Goal: Task Accomplishment & Management: Manage account settings

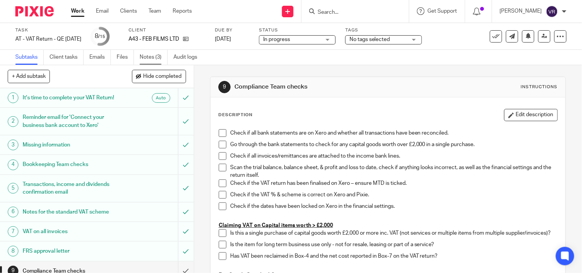
click at [155, 56] on link "Notes (3)" at bounding box center [154, 57] width 28 height 15
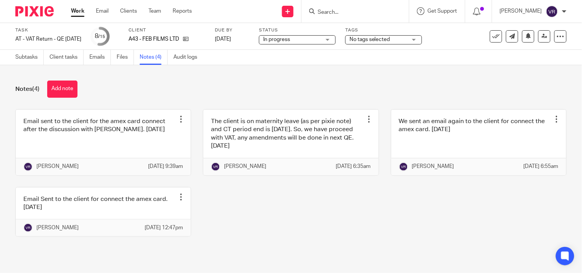
click at [336, 40] on div "In progress In progress" at bounding box center [297, 39] width 77 height 9
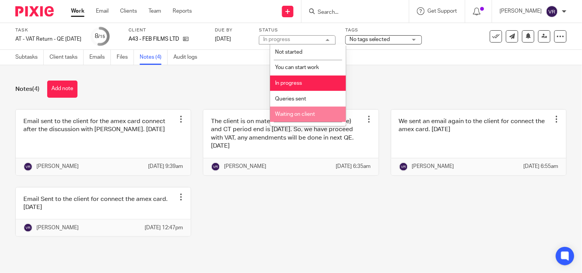
click at [303, 117] on li "Waiting on client" at bounding box center [308, 115] width 76 height 16
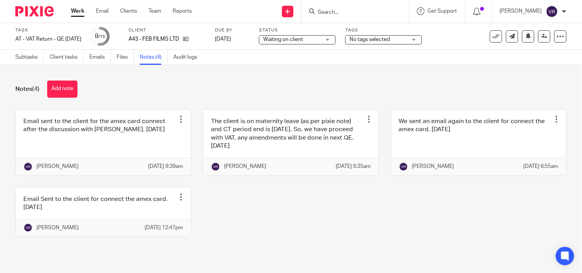
scroll to position [7, 0]
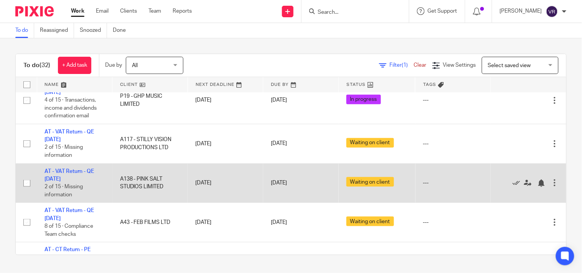
scroll to position [183, 0]
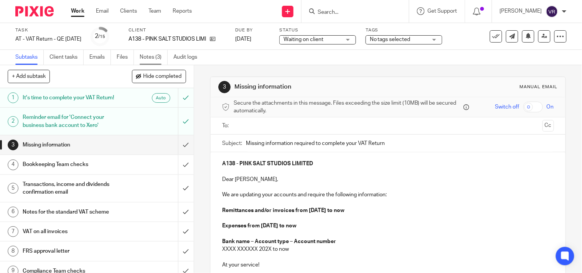
click at [145, 58] on link "Notes (3)" at bounding box center [154, 57] width 28 height 15
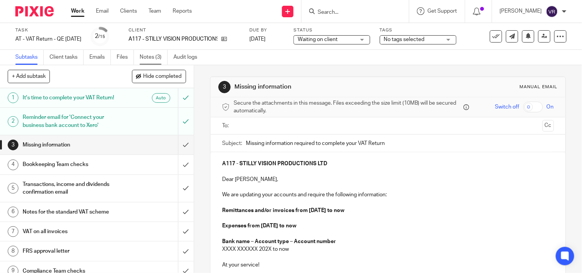
click at [158, 56] on link "Notes (3)" at bounding box center [154, 57] width 28 height 15
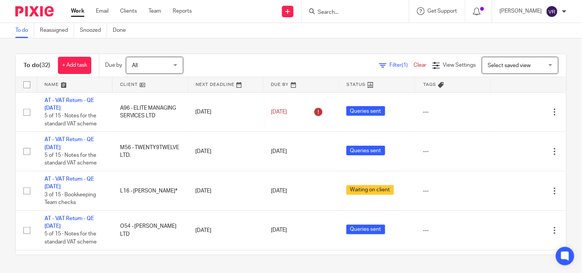
click at [77, 9] on link "Work" at bounding box center [77, 11] width 13 height 8
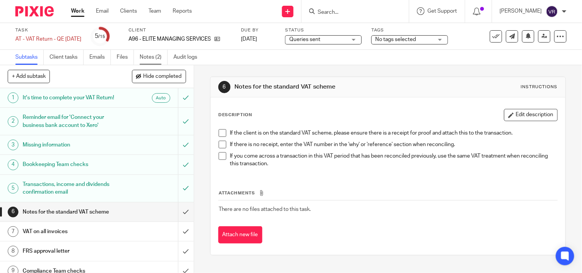
click at [155, 56] on link "Notes (2)" at bounding box center [154, 57] width 28 height 15
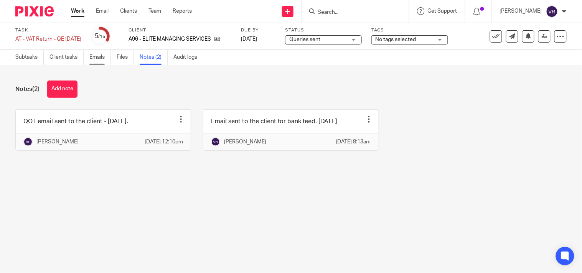
click at [97, 59] on link "Emails" at bounding box center [99, 57] width 21 height 15
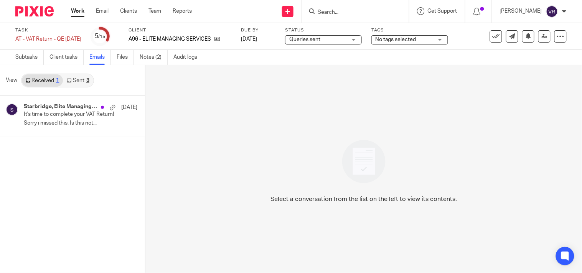
click at [82, 79] on link "Sent 3" at bounding box center [78, 80] width 30 height 12
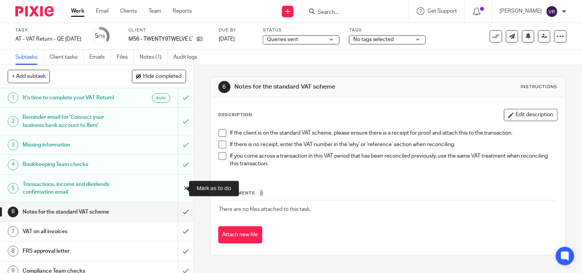
click at [181, 193] on input "submit" at bounding box center [97, 188] width 194 height 27
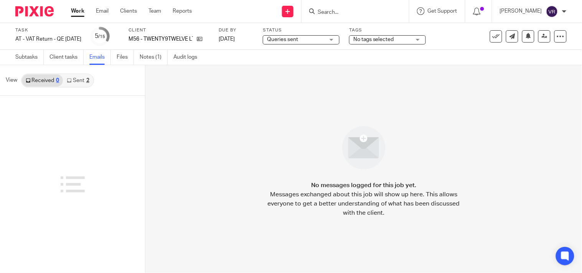
click at [87, 78] on div "2" at bounding box center [87, 80] width 3 height 5
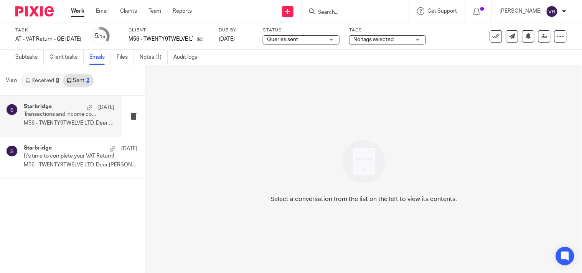
click at [73, 120] on p "M56 - TWENTY9TWELVE LTD. Dear Yazmin, ..." at bounding box center [69, 123] width 91 height 7
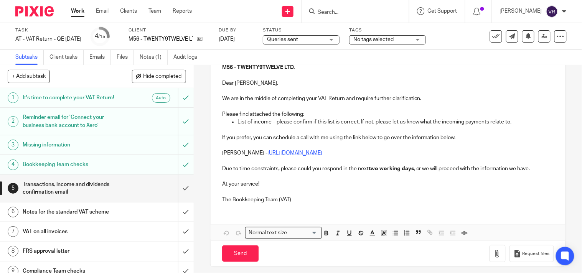
scroll to position [102, 0]
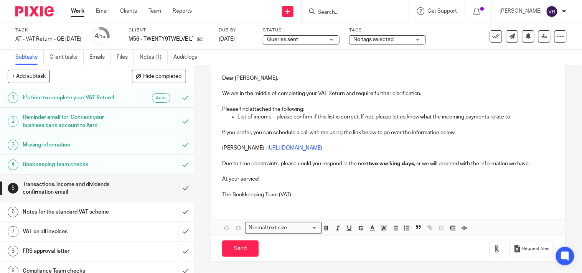
click at [297, 194] on p "The Bookkeeping Team (VAT)" at bounding box center [388, 195] width 332 height 8
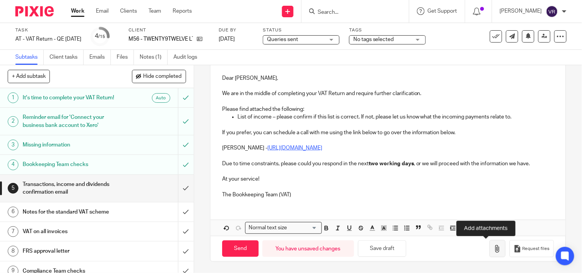
click at [494, 251] on icon "button" at bounding box center [498, 249] width 8 height 8
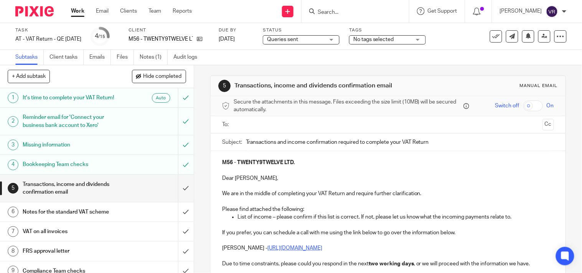
scroll to position [0, 0]
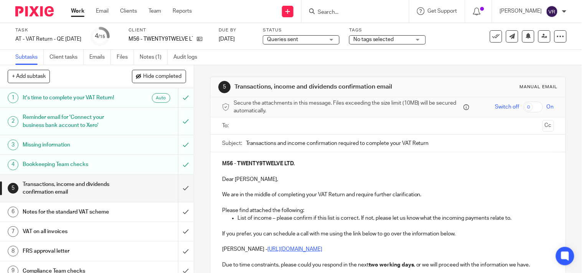
click at [308, 128] on input "text" at bounding box center [387, 126] width 303 height 9
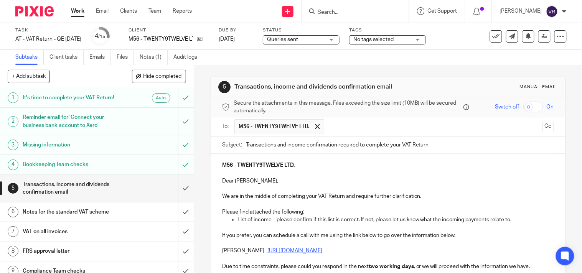
click at [246, 146] on input "Transactions and income confirmation required to complete your VAT Return" at bounding box center [400, 145] width 308 height 17
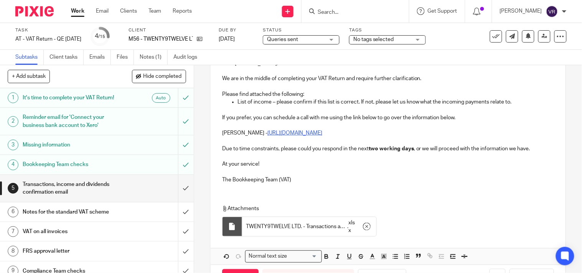
scroll to position [147, 0]
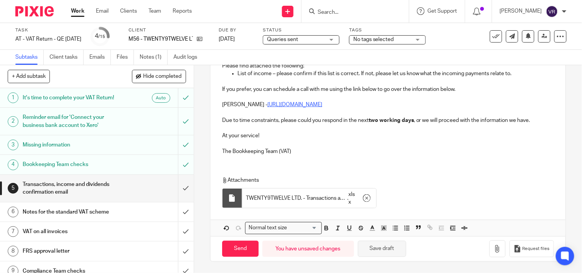
type input "Urgent Transactions and income confirmation required to complete your VAT Return"
click at [382, 248] on button "Save draft" at bounding box center [382, 249] width 48 height 16
click at [243, 250] on input "Send" at bounding box center [240, 249] width 36 height 16
type input "Sent"
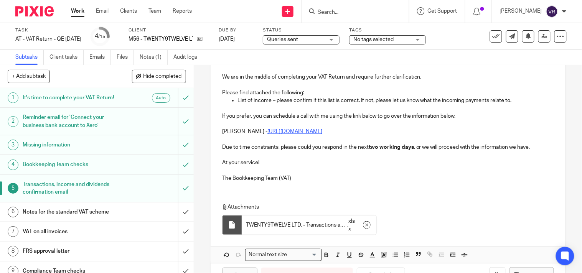
scroll to position [104, 0]
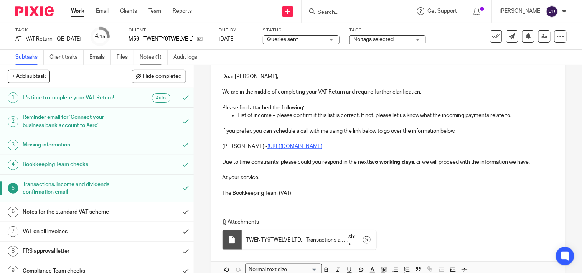
click at [155, 56] on link "Notes (1)" at bounding box center [154, 57] width 28 height 15
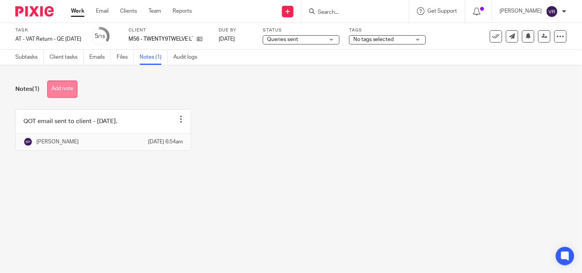
click at [70, 88] on button "Add note" at bounding box center [62, 89] width 30 height 17
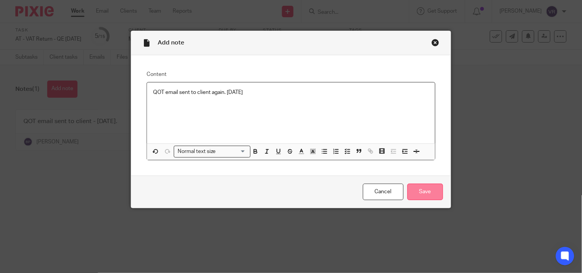
click at [415, 190] on input "Save" at bounding box center [425, 192] width 36 height 16
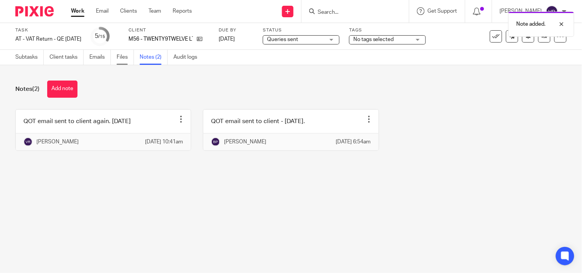
click at [120, 63] on link "Files" at bounding box center [125, 57] width 17 height 15
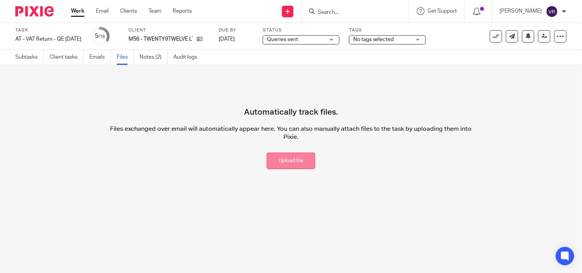
click at [288, 159] on button "Upload file" at bounding box center [291, 161] width 49 height 16
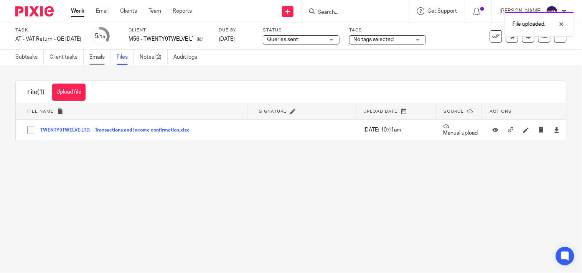
click at [101, 60] on link "Emails" at bounding box center [99, 57] width 21 height 15
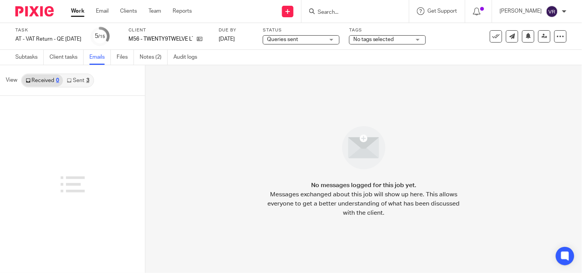
click at [87, 82] on div "3" at bounding box center [87, 80] width 3 height 5
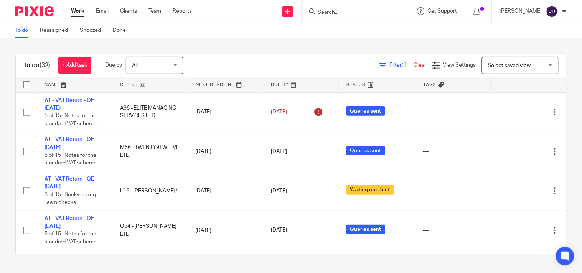
click at [236, 40] on div "To do (32) + Add task Due by All All Today Tomorrow This week Next week This mo…" at bounding box center [291, 154] width 582 height 232
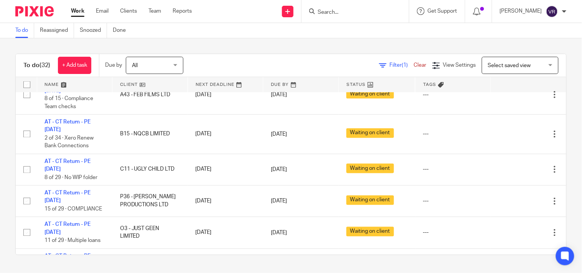
scroll to position [384, 0]
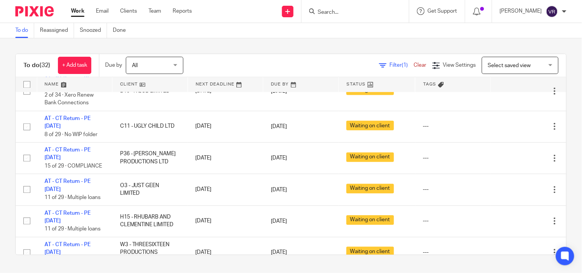
click at [355, 14] on input "Search" at bounding box center [351, 12] width 69 height 7
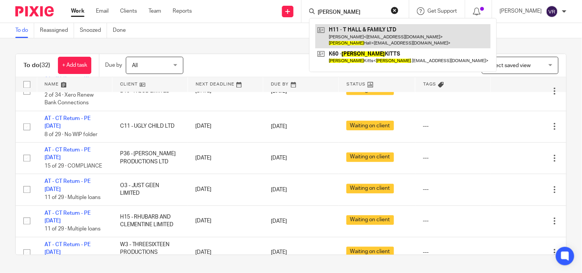
type input "Vikki"
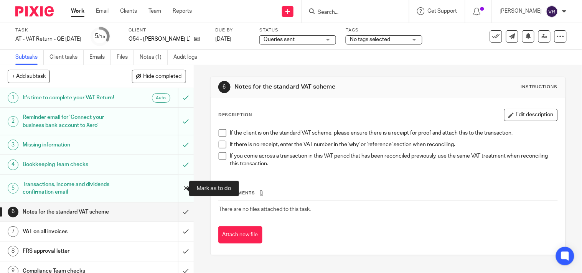
click at [176, 194] on input "submit" at bounding box center [97, 188] width 194 height 27
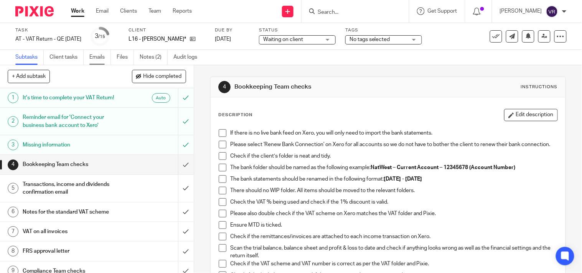
click at [104, 57] on link "Emails" at bounding box center [99, 57] width 21 height 15
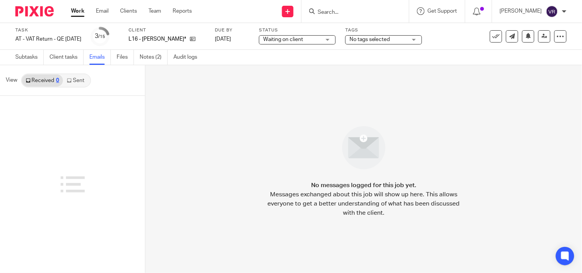
click at [77, 81] on link "Sent" at bounding box center [76, 80] width 27 height 12
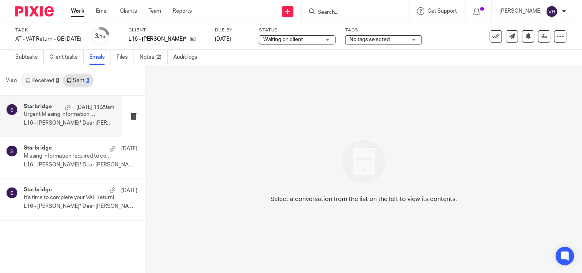
click at [67, 127] on div "Starbridge [DATE] 11:29am Urgent Missing information required to complete your …" at bounding box center [69, 117] width 91 height 26
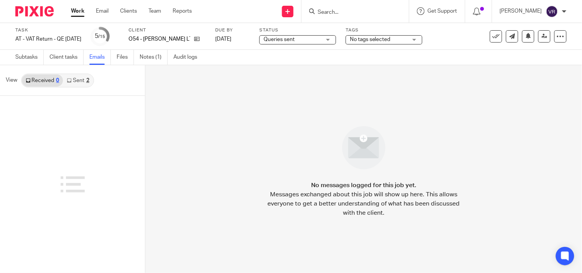
click at [77, 82] on link "Sent 2" at bounding box center [78, 80] width 30 height 12
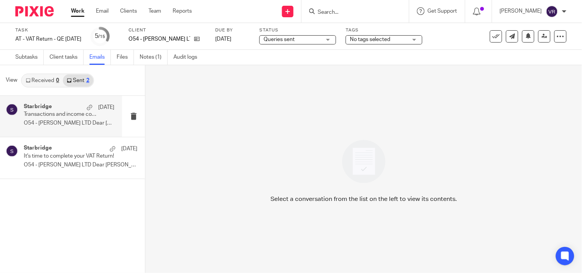
click at [61, 122] on p "O54 - ALIZA CHEN LTD Dear Joyce-Anne, ..." at bounding box center [69, 123] width 91 height 7
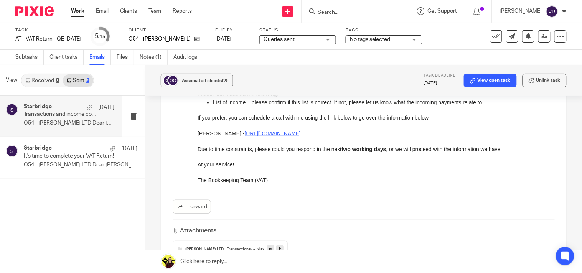
scroll to position [170, 0]
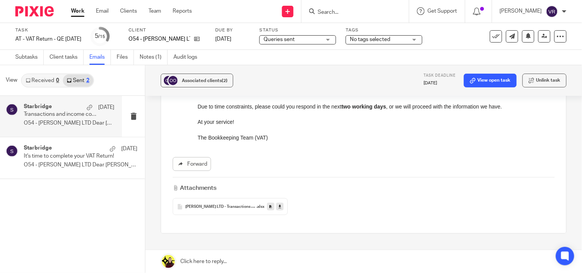
click at [278, 205] on icon at bounding box center [279, 207] width 3 height 6
click at [564, 165] on div "Associated clients (2) Task deadline 1 Oct 2025 View open task Unlink task Tran…" at bounding box center [363, 169] width 436 height 208
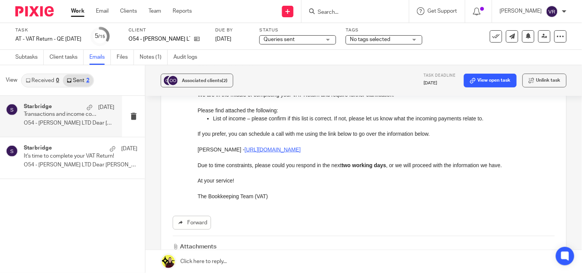
scroll to position [60, 0]
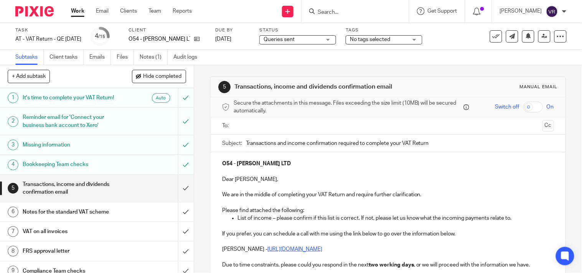
click at [295, 127] on input "text" at bounding box center [387, 126] width 303 height 9
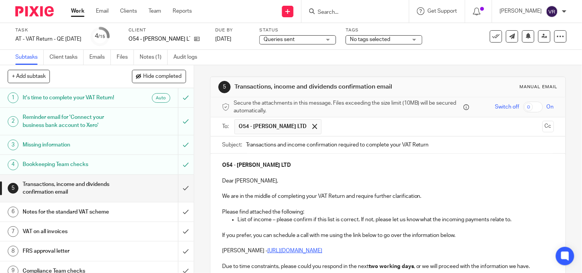
click at [565, 170] on div "5 Transactions, income and dividends confirmation email Manual email Secure the…" at bounding box center [388, 169] width 388 height 208
click at [538, 190] on p at bounding box center [388, 189] width 332 height 8
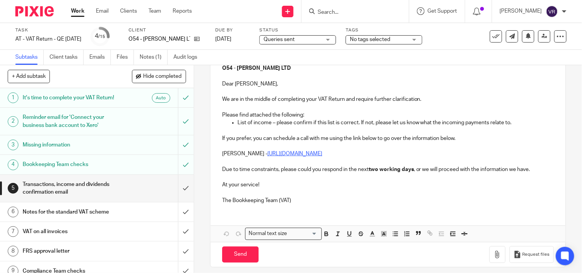
scroll to position [104, 0]
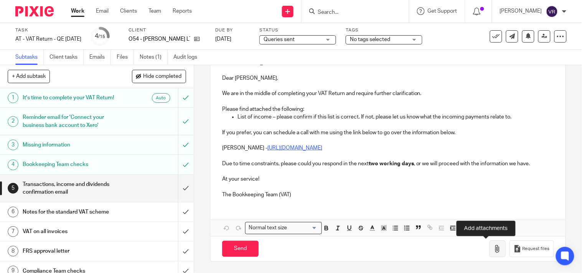
click at [494, 252] on icon "button" at bounding box center [498, 249] width 8 height 8
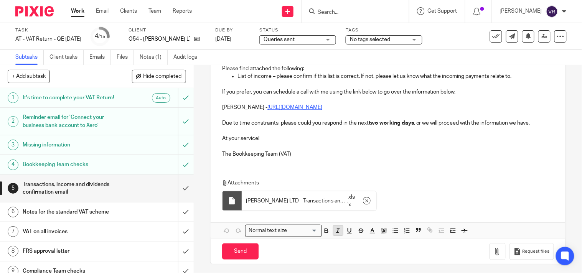
scroll to position [147, 0]
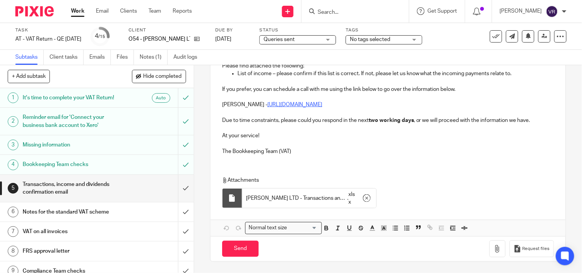
click at [296, 153] on p "The Bookkeeping Team (VAT)" at bounding box center [388, 152] width 332 height 8
click at [377, 250] on button "Save draft" at bounding box center [382, 249] width 48 height 16
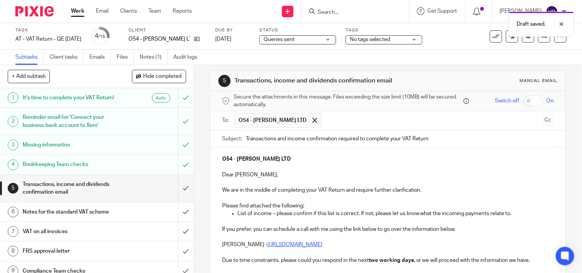
scroll to position [0, 0]
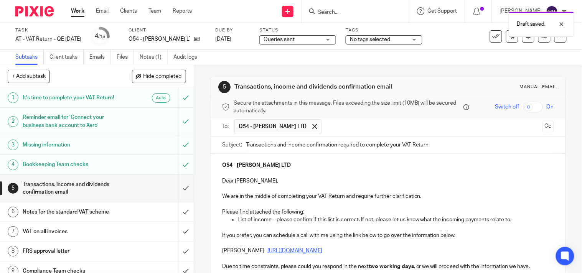
click at [246, 149] on input "Transactions and income confirmation required to complete your VAT Return" at bounding box center [400, 145] width 308 height 17
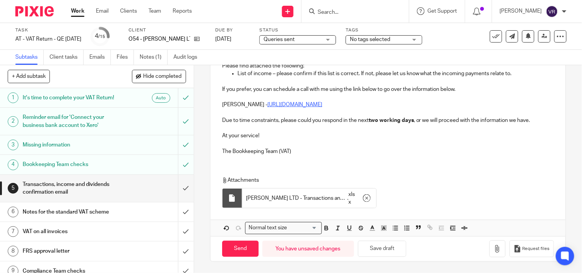
scroll to position [147, 0]
type input "Urgent Transactions and income confirmation required to complete your VAT Return"
click at [381, 253] on button "Save draft" at bounding box center [382, 249] width 48 height 16
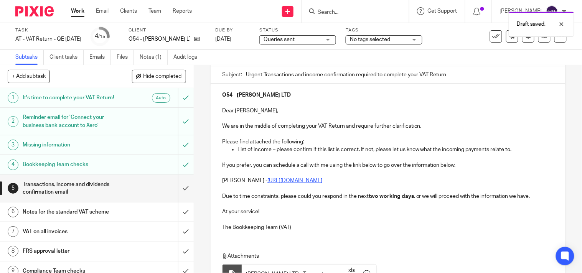
scroll to position [85, 0]
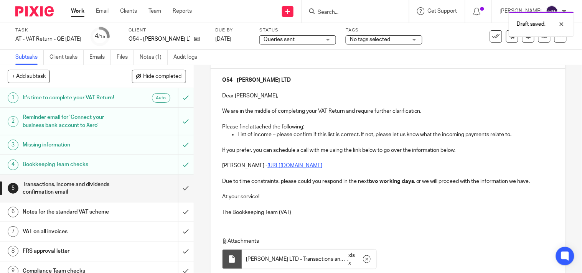
click at [316, 215] on p "The Bookkeeping Team (VAT)" at bounding box center [388, 213] width 332 height 8
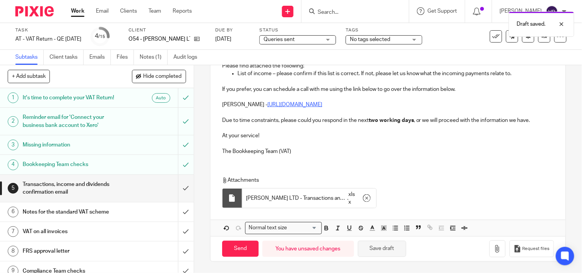
click at [396, 250] on button "Save draft" at bounding box center [382, 249] width 48 height 16
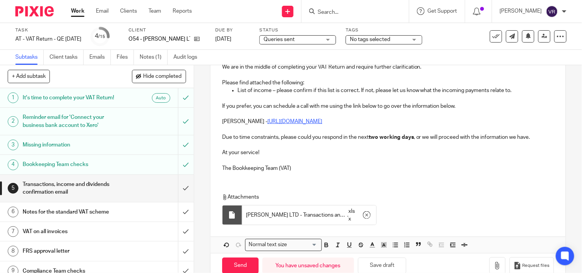
scroll to position [147, 0]
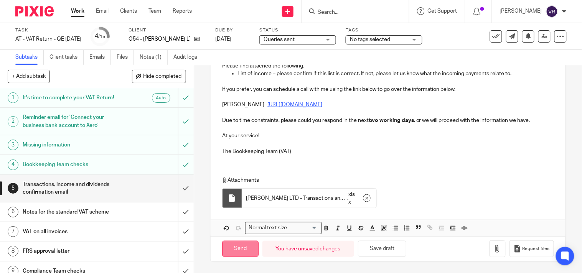
click at [247, 254] on input "Send" at bounding box center [240, 249] width 36 height 16
type input "Sent"
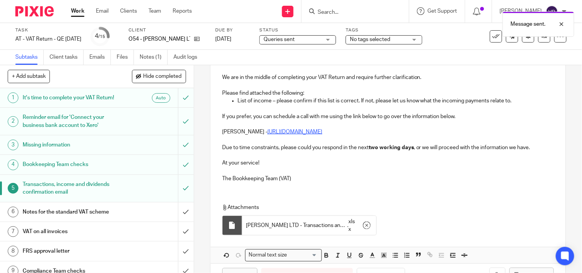
scroll to position [104, 0]
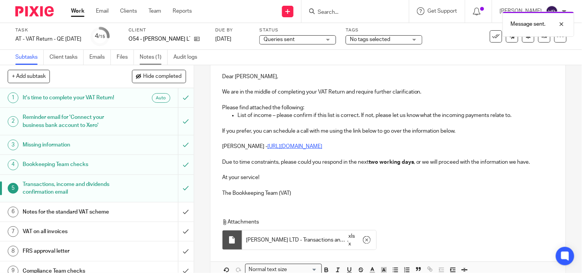
click at [161, 55] on link "Notes (1)" at bounding box center [154, 57] width 28 height 15
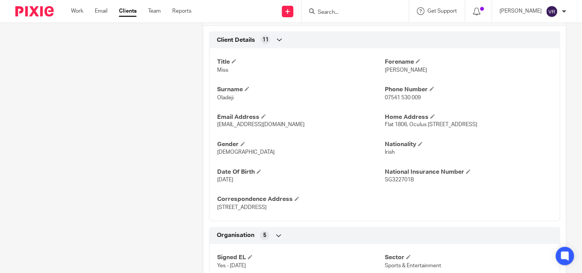
scroll to position [255, 0]
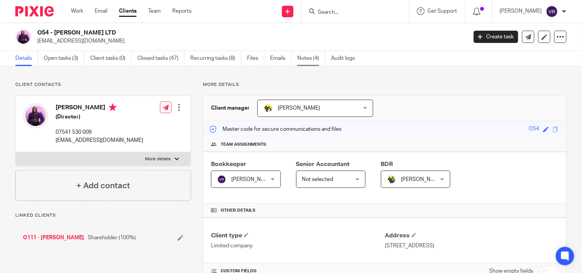
click at [311, 60] on link "Notes (4)" at bounding box center [311, 58] width 28 height 15
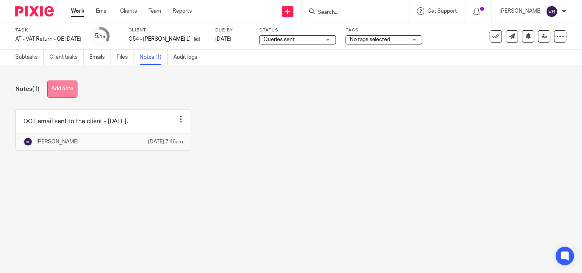
click at [73, 87] on button "Add note" at bounding box center [62, 89] width 30 height 17
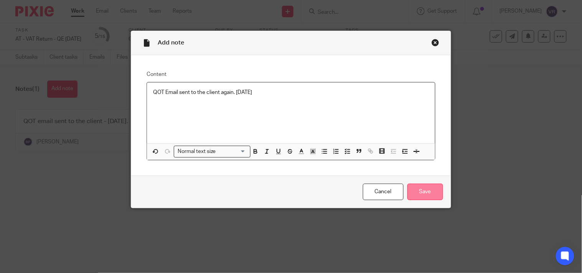
click at [420, 190] on input "Save" at bounding box center [425, 192] width 36 height 16
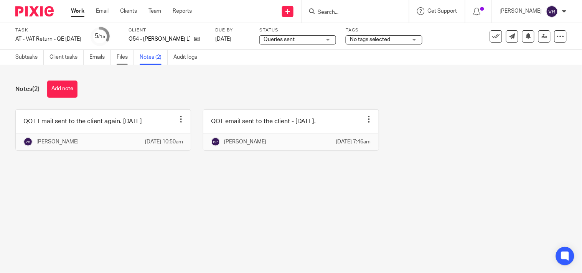
click at [128, 59] on link "Files" at bounding box center [125, 57] width 17 height 15
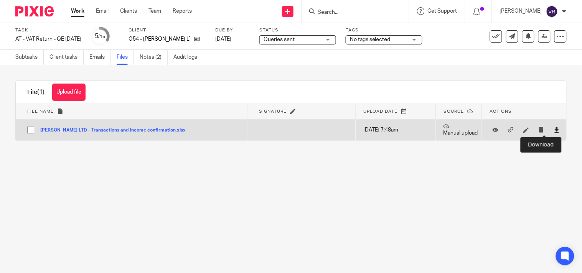
click at [554, 131] on icon at bounding box center [557, 130] width 6 height 6
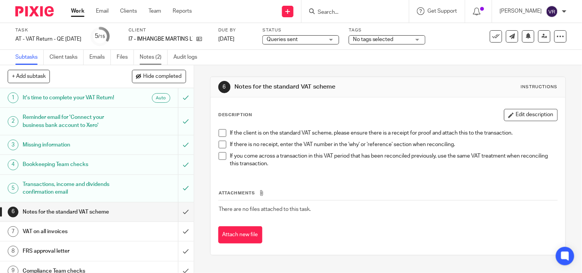
click at [160, 55] on link "Notes (2)" at bounding box center [154, 57] width 28 height 15
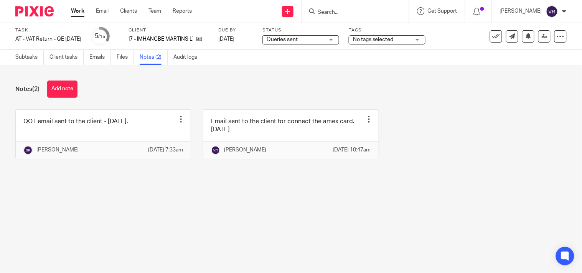
click at [407, 85] on div "Notes (2) Add note" at bounding box center [290, 89] width 551 height 17
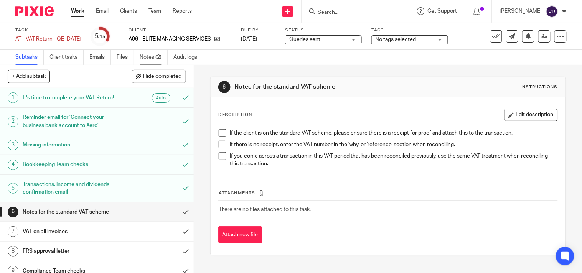
click at [144, 58] on link "Notes (2)" at bounding box center [154, 57] width 28 height 15
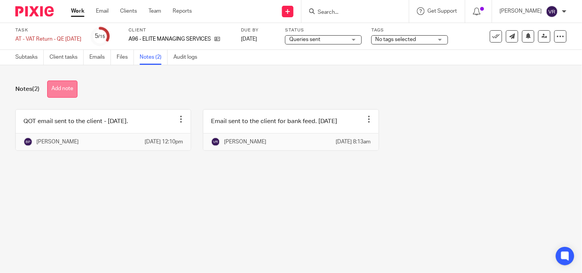
click at [64, 90] on button "Add note" at bounding box center [62, 89] width 30 height 17
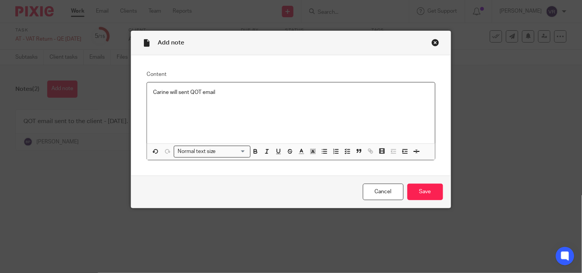
click at [186, 93] on p "Carine will sent QOT email" at bounding box center [290, 93] width 275 height 8
copy p "Carine will send QOT email to this client as per discussion with."
click at [239, 93] on p "Carine will send QOT email to this client as per discussion with. 24.09.2025" at bounding box center [290, 93] width 275 height 8
click at [246, 94] on p "Carine will send QOT email to this client as per discussion with. 24.09.2025" at bounding box center [290, 93] width 275 height 8
click at [415, 190] on input "Save" at bounding box center [425, 192] width 36 height 16
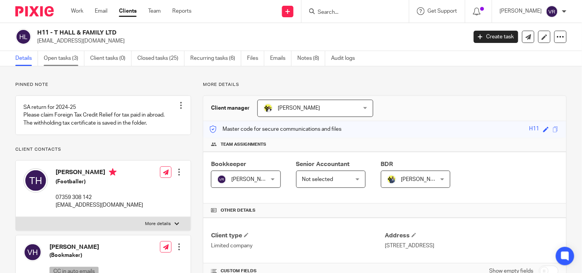
click at [66, 61] on link "Open tasks (3)" at bounding box center [64, 58] width 41 height 15
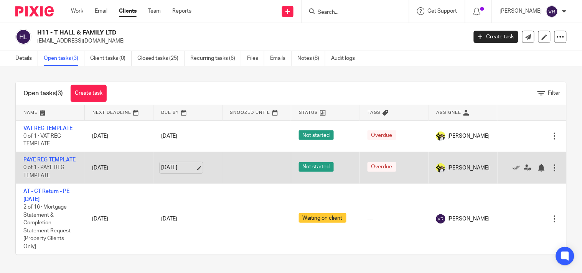
scroll to position [7, 0]
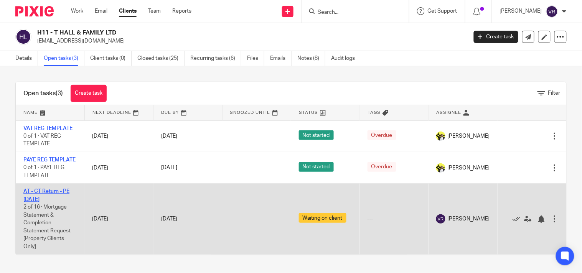
click at [54, 194] on link "AT - CT Return - PE [DATE]" at bounding box center [46, 195] width 46 height 13
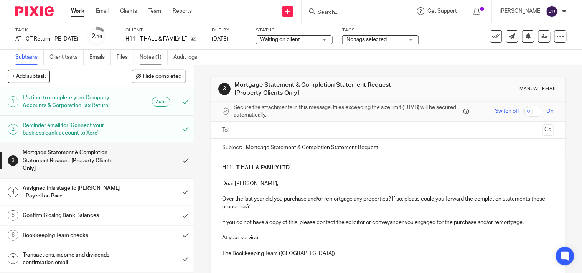
click at [157, 56] on link "Notes (1)" at bounding box center [154, 57] width 28 height 15
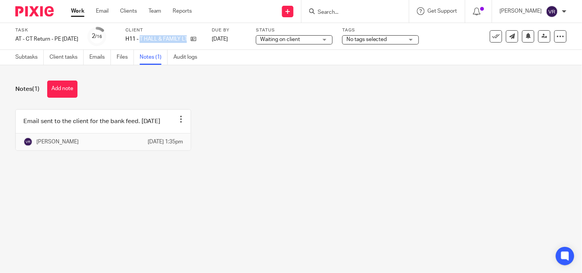
drag, startPoint x: 154, startPoint y: 36, endPoint x: 218, endPoint y: 44, distance: 64.1
click at [218, 44] on div "Task AT - CT Return - PE 31-08-2025 Save AT - CT Return - PE 31-08-2025 2 /16 C…" at bounding box center [244, 36] width 459 height 18
copy div "T HALL & FAMILY LTD"
click at [454, 51] on div "Subtasks Client tasks Emails Files Notes (1) Audit logs" at bounding box center [291, 57] width 582 height 15
